Goal: Information Seeking & Learning: Learn about a topic

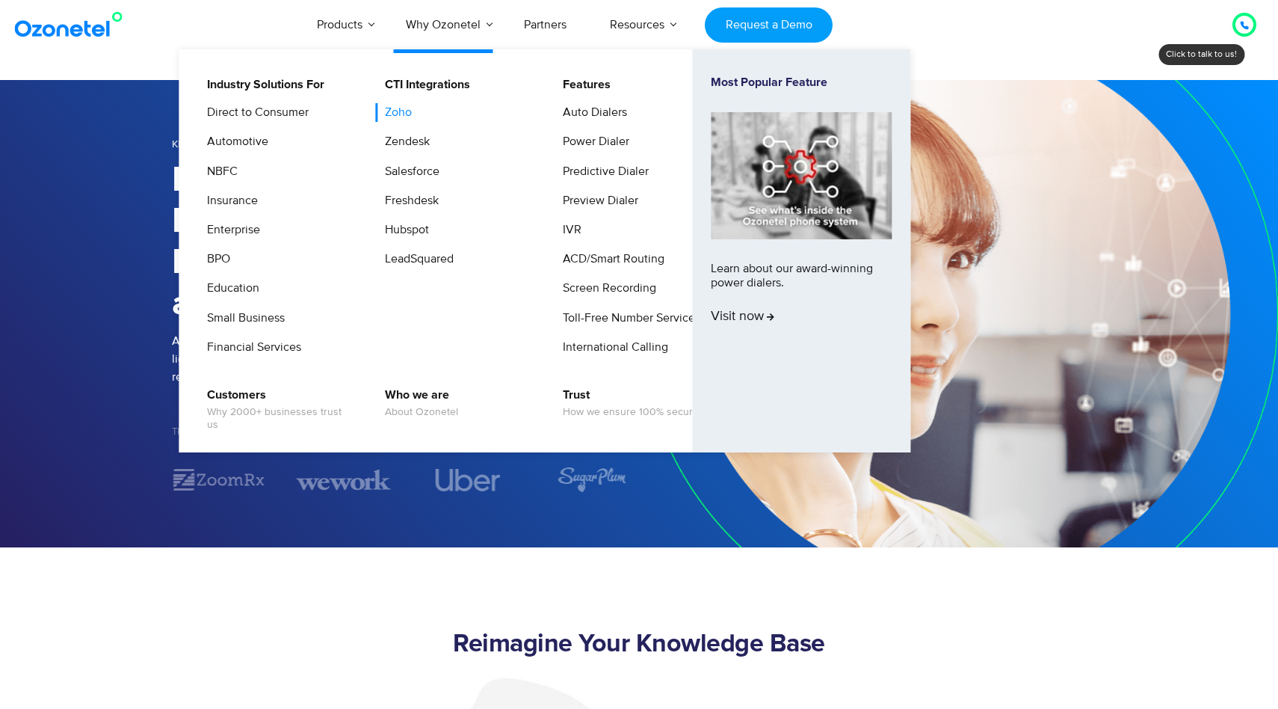
click at [403, 105] on link "Zoho" at bounding box center [394, 112] width 39 height 19
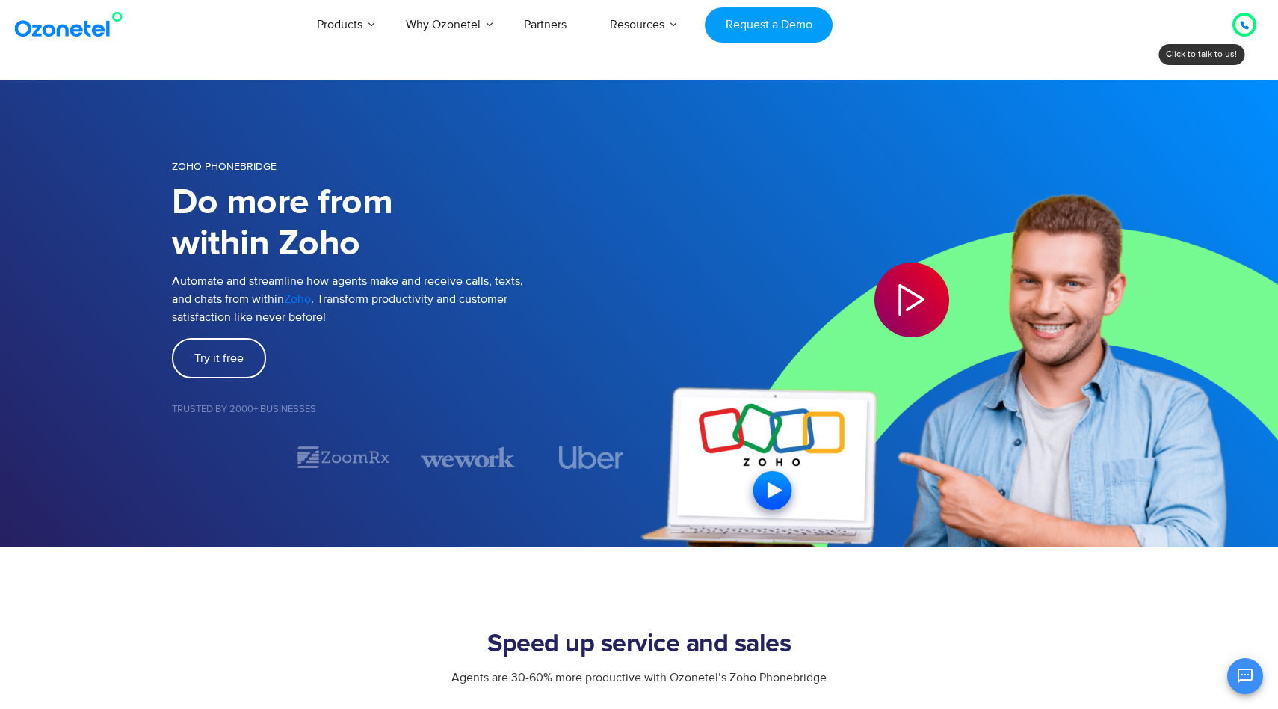
click at [905, 308] on icon "Play Video" at bounding box center [911, 299] width 75 height 75
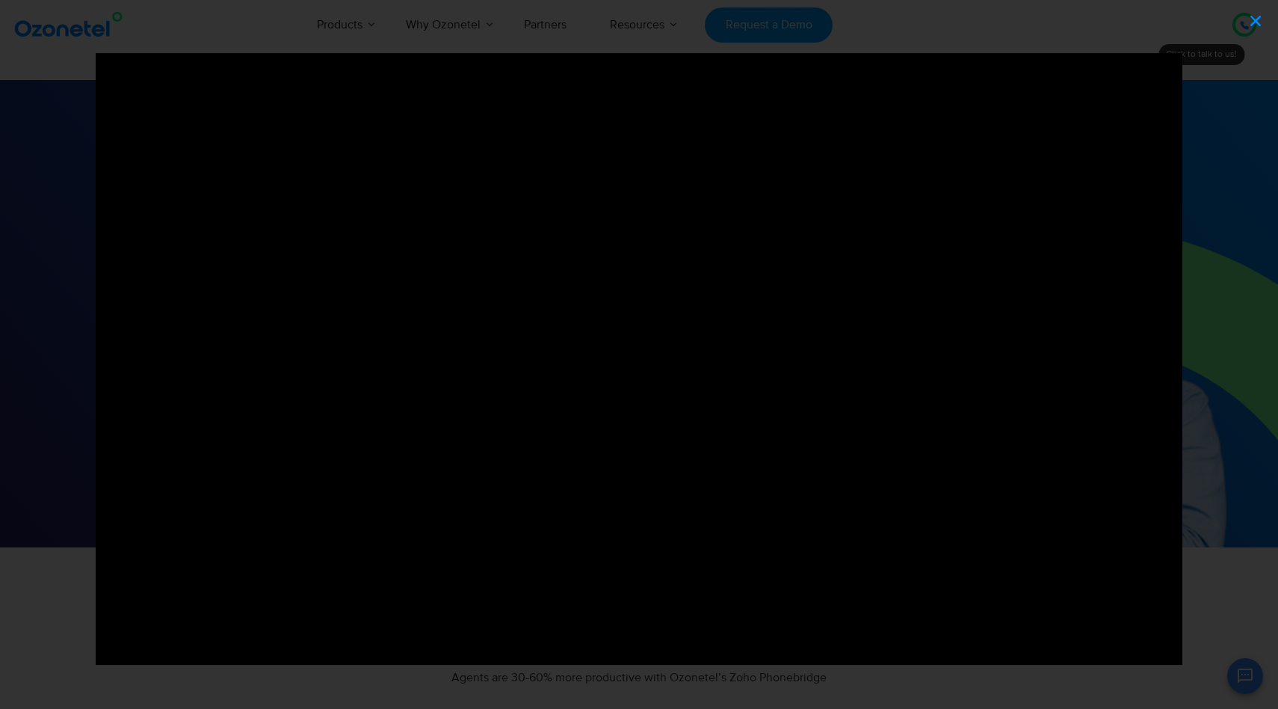
click at [1258, 22] on icon "Close (Esc)" at bounding box center [1255, 20] width 15 height 15
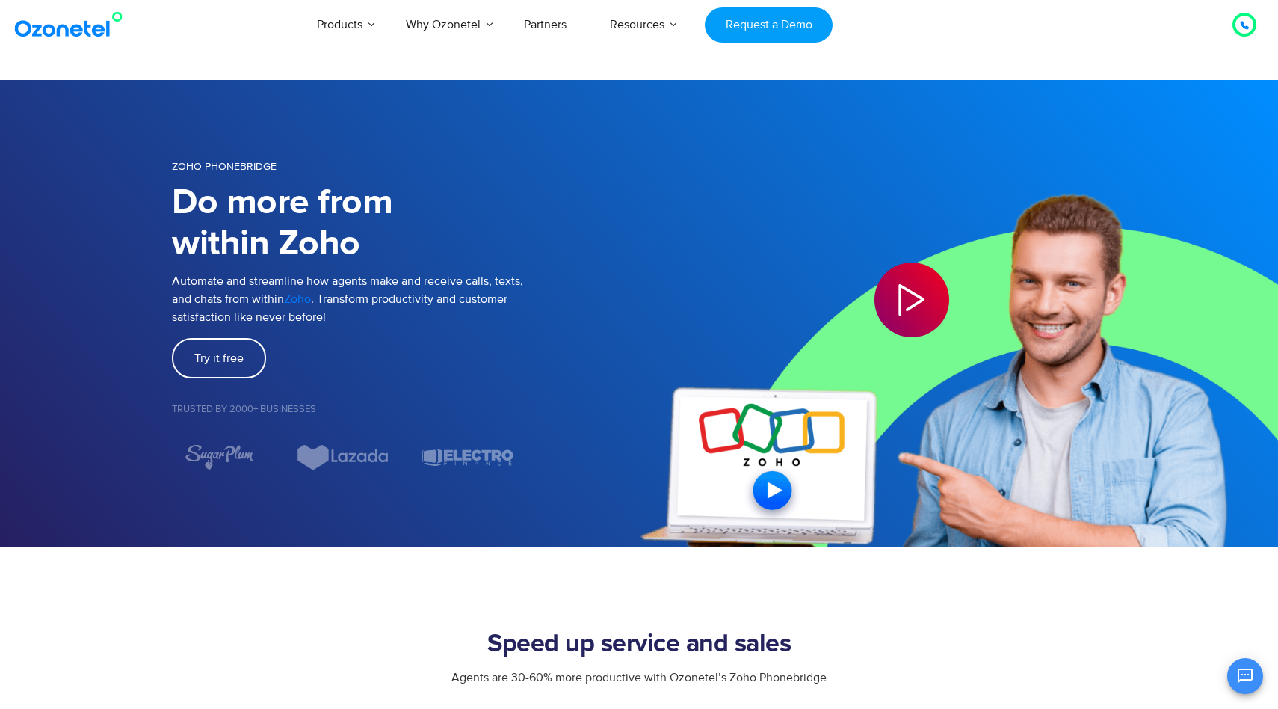
scroll to position [1, 0]
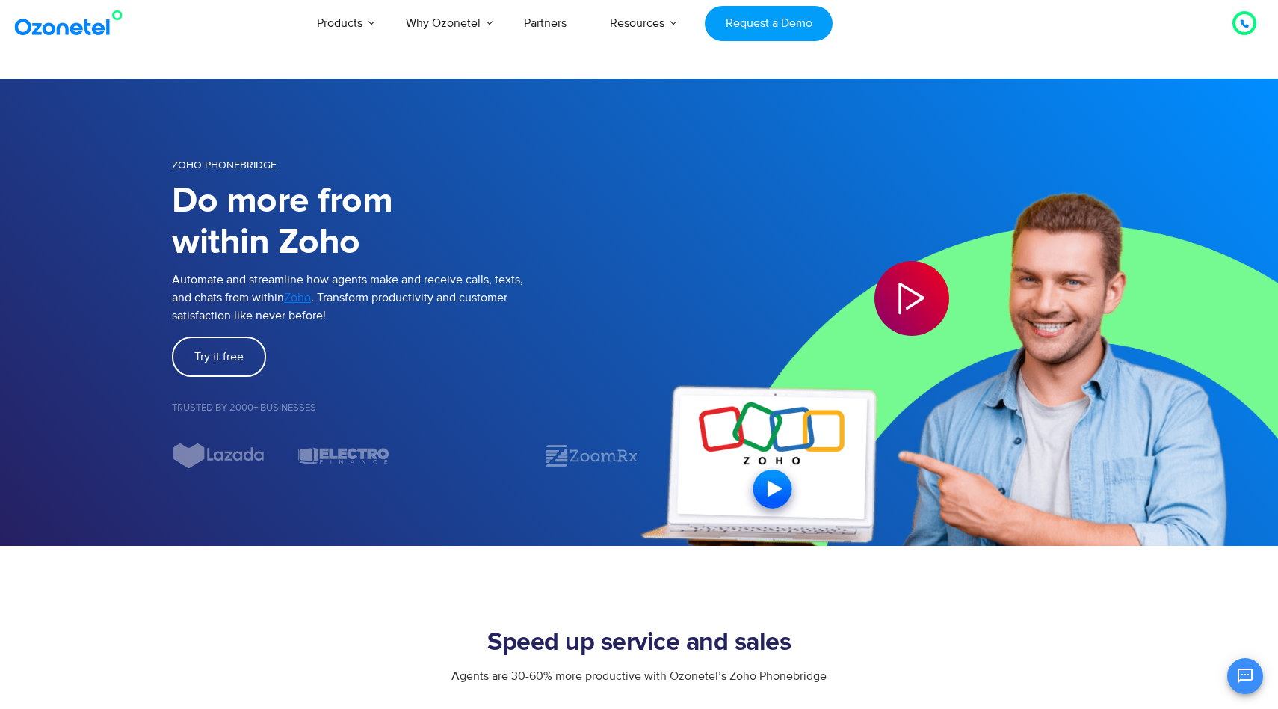
click at [760, 640] on h2 "Speed up service and sales" at bounding box center [639, 643] width 934 height 30
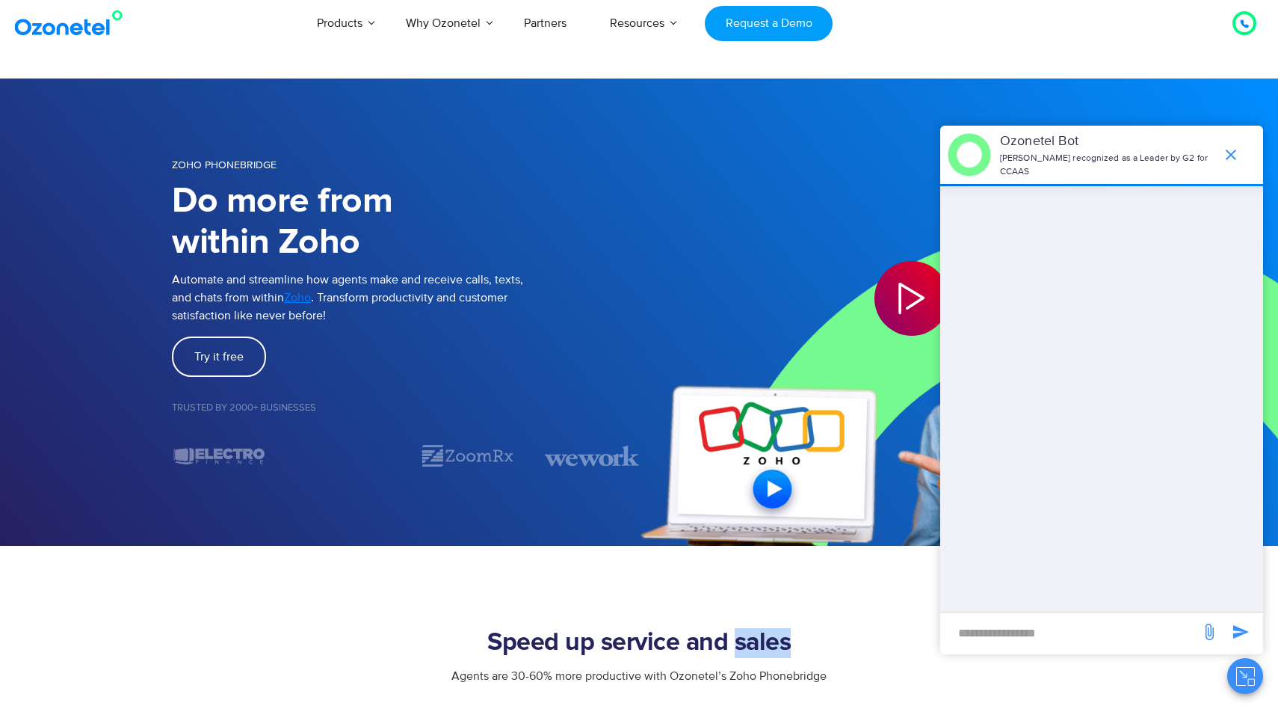
click at [845, 632] on h2 "Speed up service and sales" at bounding box center [639, 643] width 934 height 30
click at [648, 607] on section "Speed up service and sales Agents are 30-60% more productive with [PERSON_NAME]…" at bounding box center [639, 705] width 1278 height 318
click at [598, 621] on section "Speed up service and sales Agents are 30-60% more productive with [PERSON_NAME]…" at bounding box center [639, 705] width 1278 height 318
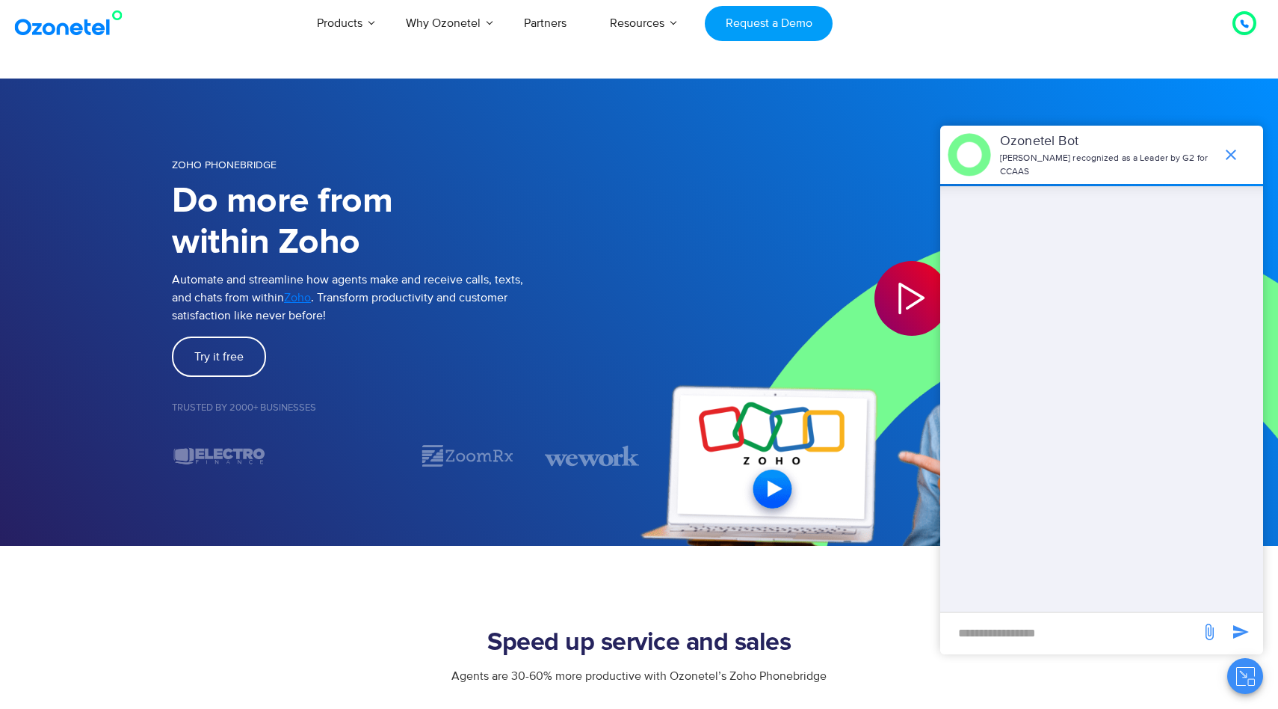
click at [598, 621] on section "Speed up service and sales Agents are 30-60% more productive with [PERSON_NAME]…" at bounding box center [639, 705] width 1278 height 318
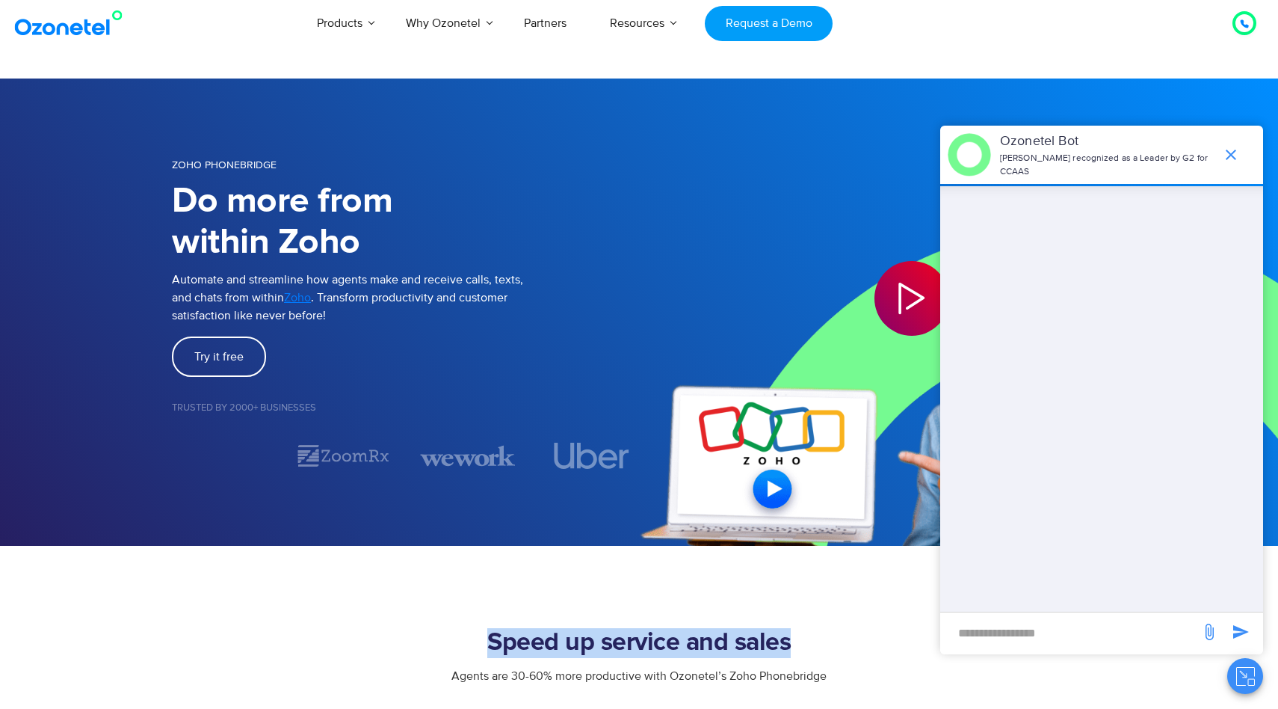
click at [598, 621] on section "Speed up service and sales Agents are 30-60% more productive with [PERSON_NAME]…" at bounding box center [639, 705] width 1278 height 318
